Goal: Transaction & Acquisition: Purchase product/service

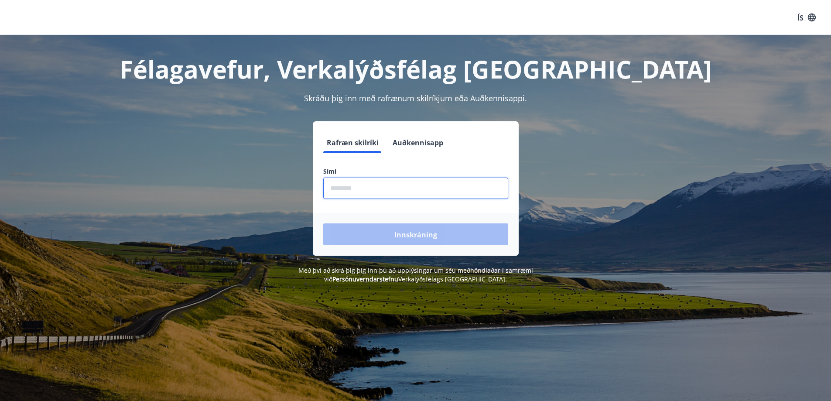
click at [334, 192] on input "phone" at bounding box center [415, 188] width 185 height 21
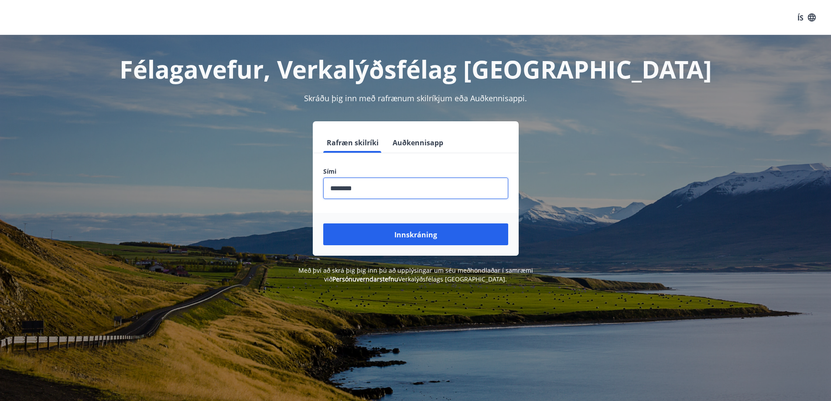
type input "********"
click at [323, 223] on button "Innskráning" at bounding box center [415, 234] width 185 height 22
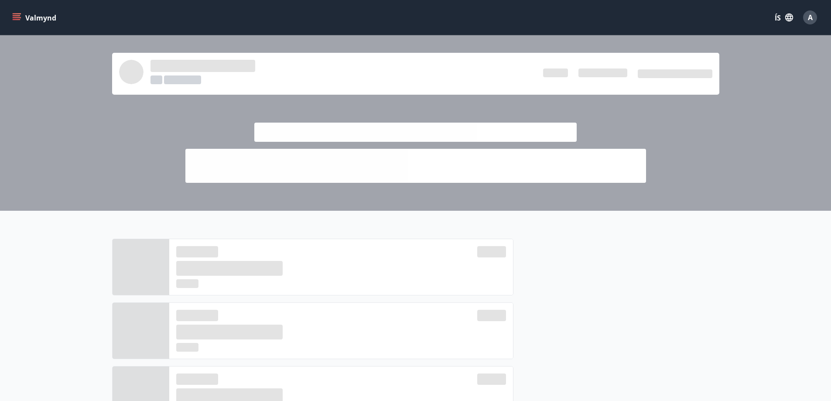
click at [16, 17] on icon "matseðill" at bounding box center [16, 17] width 9 height 9
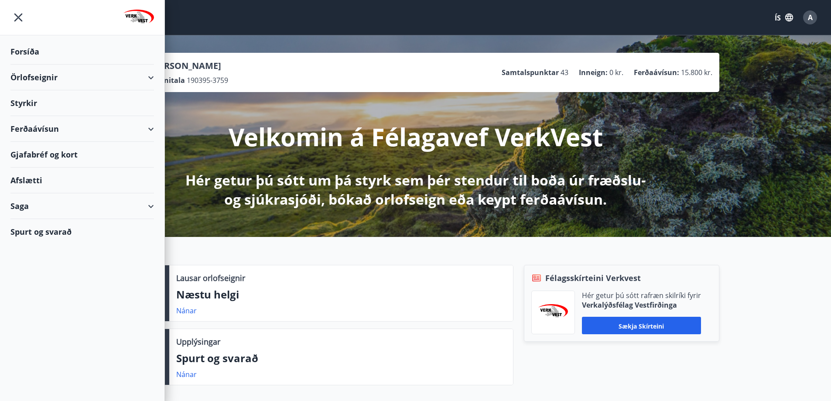
click at [31, 130] on font "Ferðaávísun" at bounding box center [34, 128] width 48 height 10
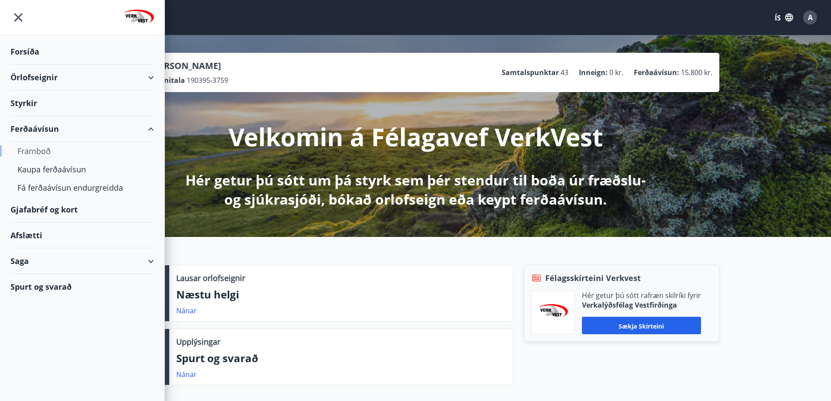
click at [34, 151] on font "Framboð" at bounding box center [33, 151] width 33 height 10
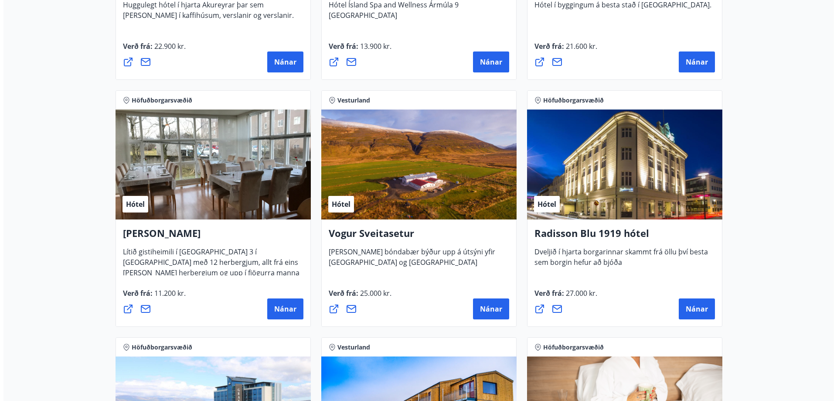
scroll to position [1571, 0]
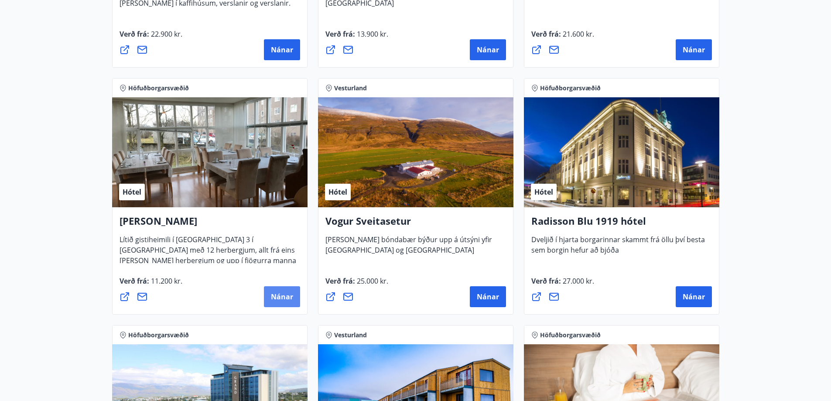
click at [276, 298] on font "Nánar" at bounding box center [282, 297] width 22 height 10
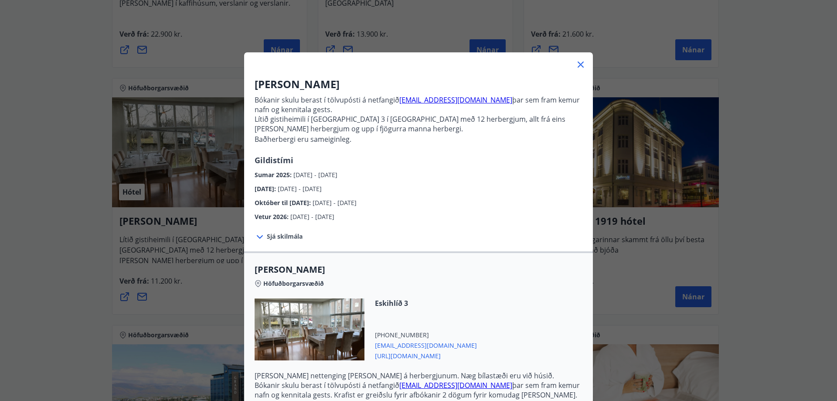
scroll to position [159, 0]
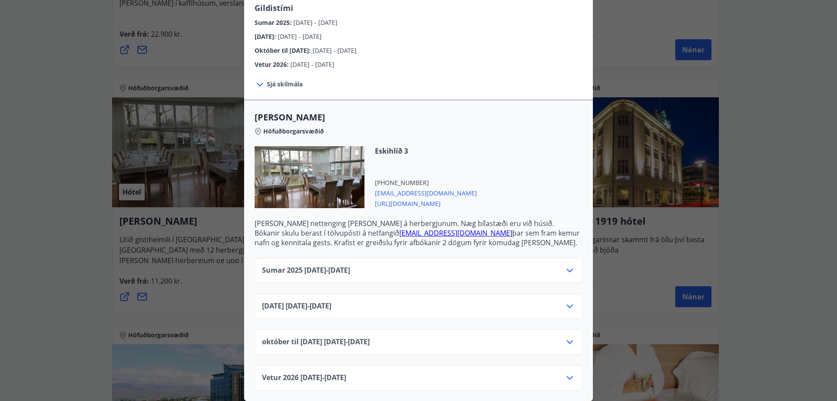
click at [567, 269] on icon at bounding box center [570, 270] width 6 height 3
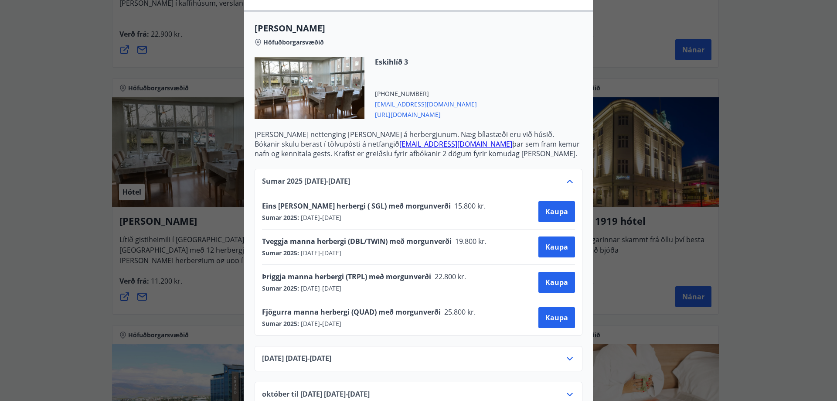
scroll to position [246, 0]
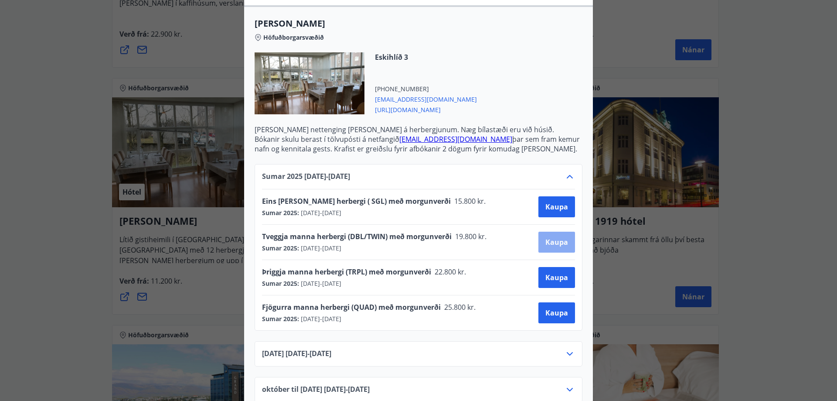
click at [552, 242] on font "Kaupa" at bounding box center [557, 242] width 23 height 10
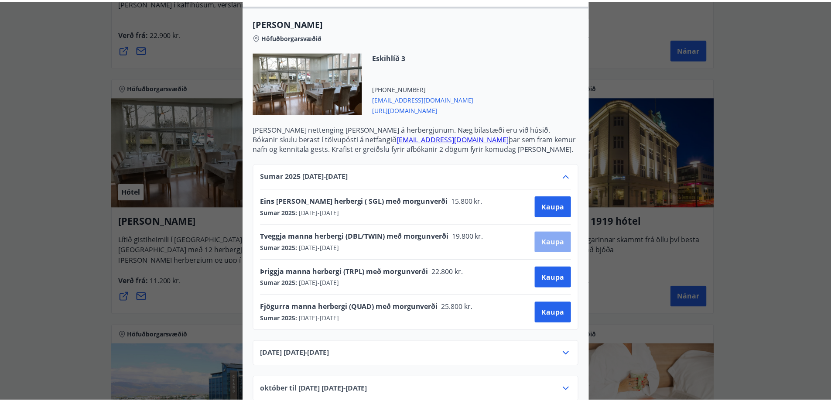
scroll to position [1, 0]
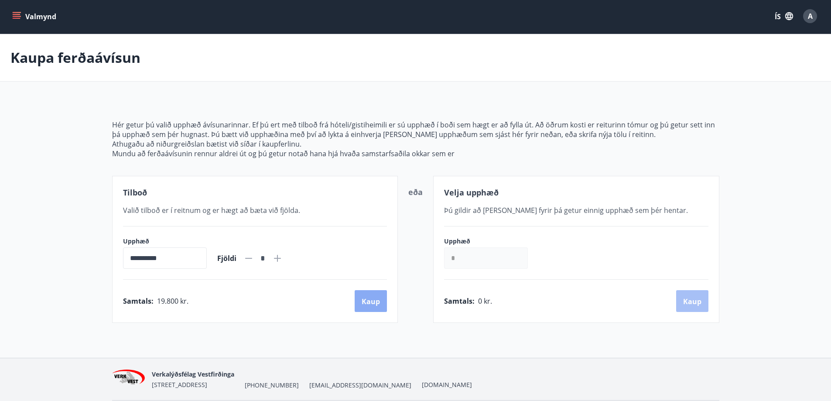
click at [370, 306] on button "Kaup" at bounding box center [371, 301] width 32 height 22
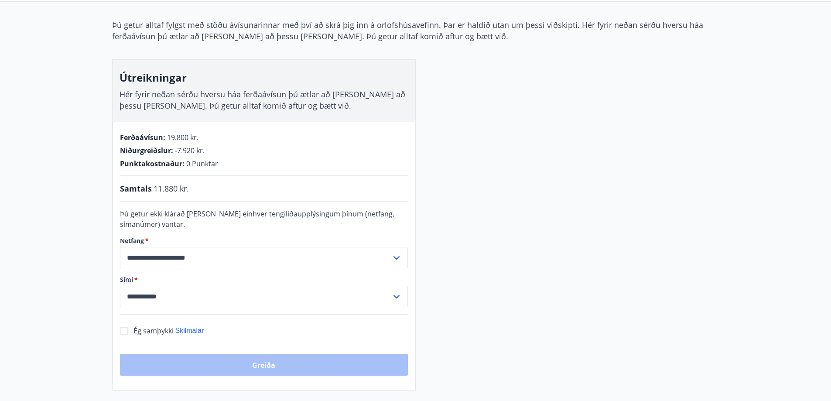
scroll to position [89, 0]
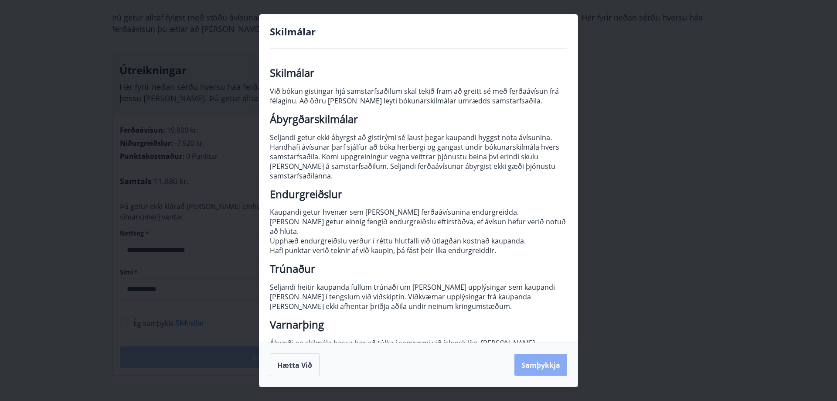
click at [537, 369] on font "Samþykkja" at bounding box center [541, 365] width 39 height 10
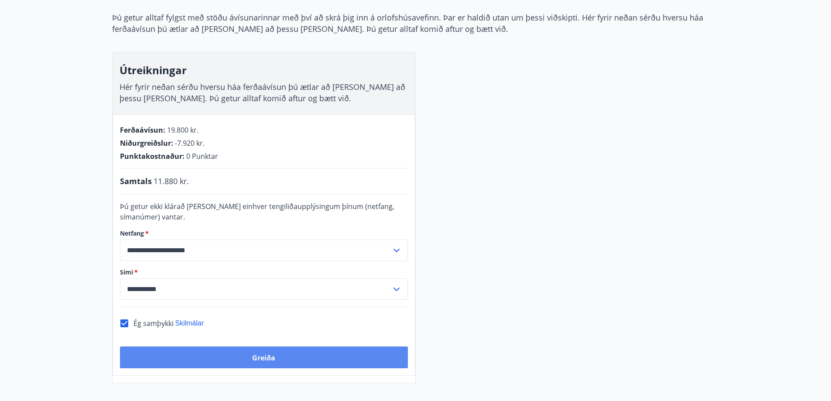
click at [256, 354] on font "Greiða" at bounding box center [263, 358] width 23 height 10
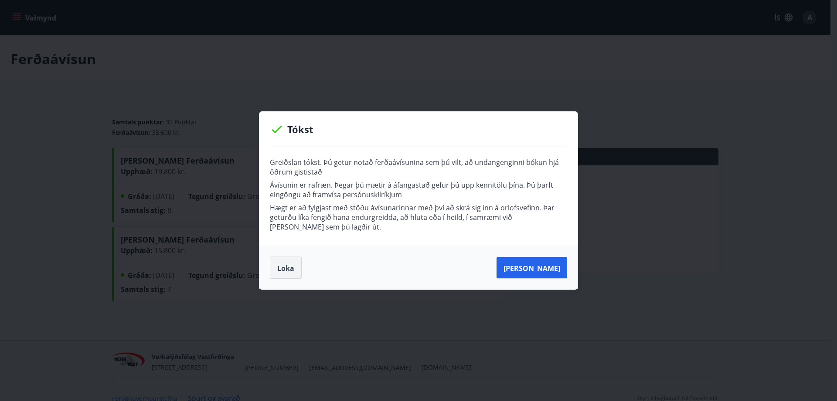
click at [286, 273] on button "Loka" at bounding box center [286, 267] width 32 height 23
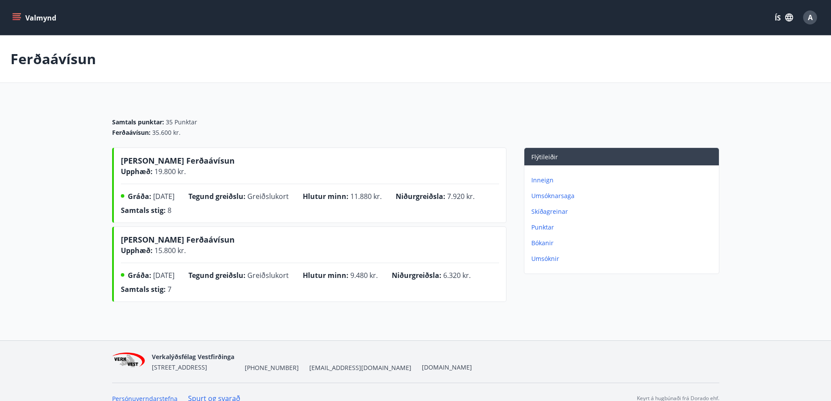
click at [811, 17] on font "A" at bounding box center [810, 18] width 5 height 10
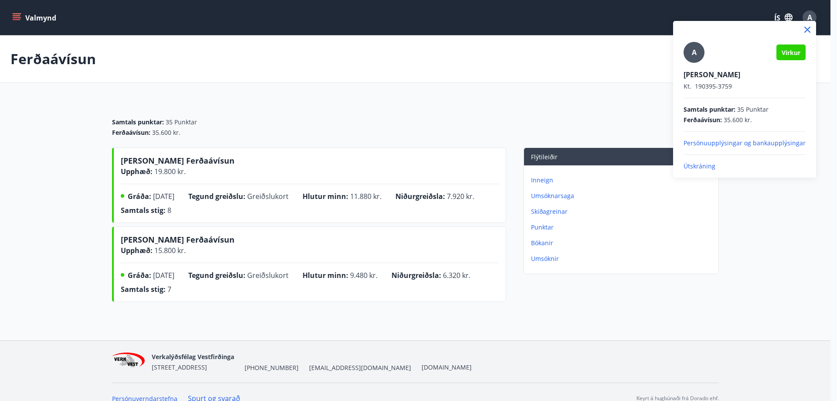
click at [699, 169] on font "Útskráning" at bounding box center [700, 166] width 32 height 8
